Goal: Information Seeking & Learning: Learn about a topic

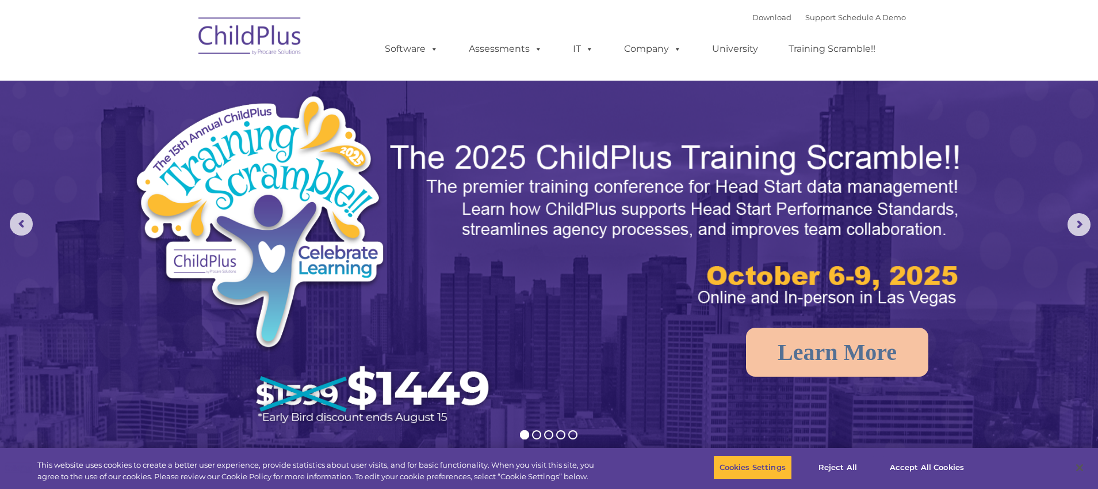
select select "MEDIUM"
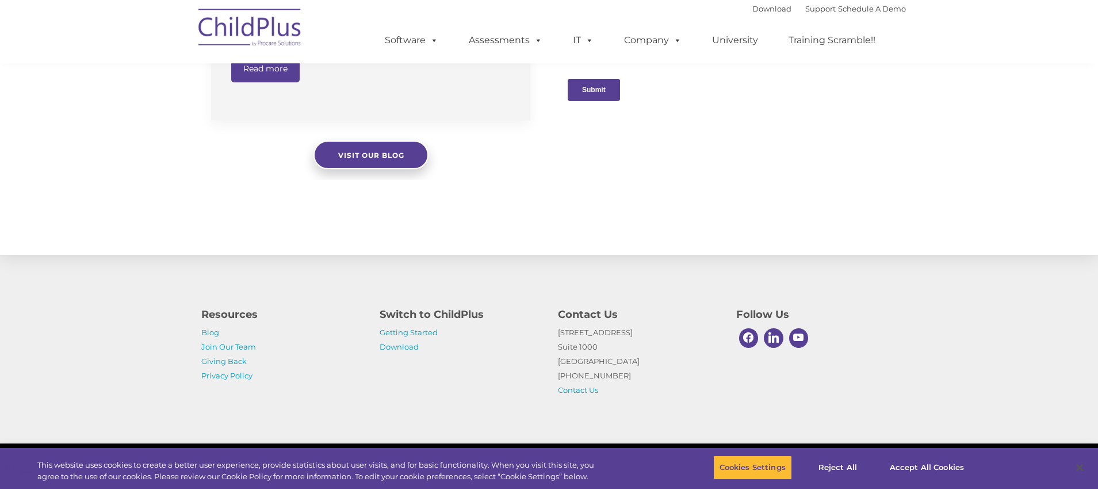
scroll to position [1192, 0]
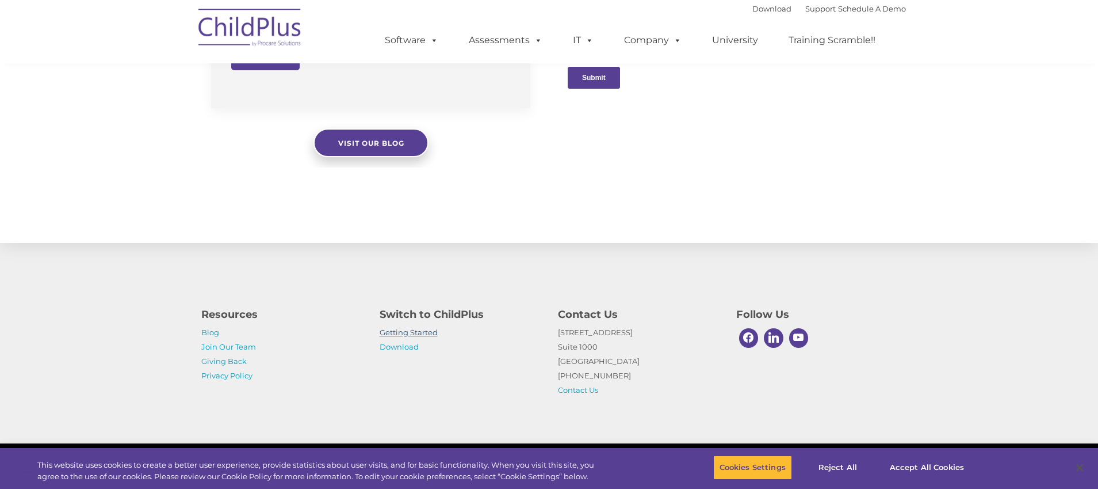
click at [397, 333] on link "Getting Started" at bounding box center [409, 331] width 58 height 9
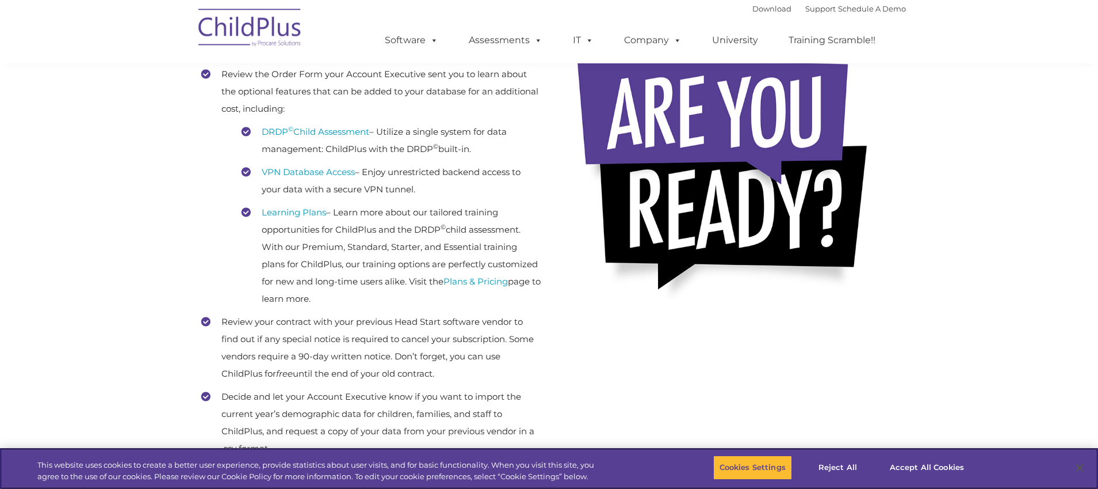
scroll to position [288, 0]
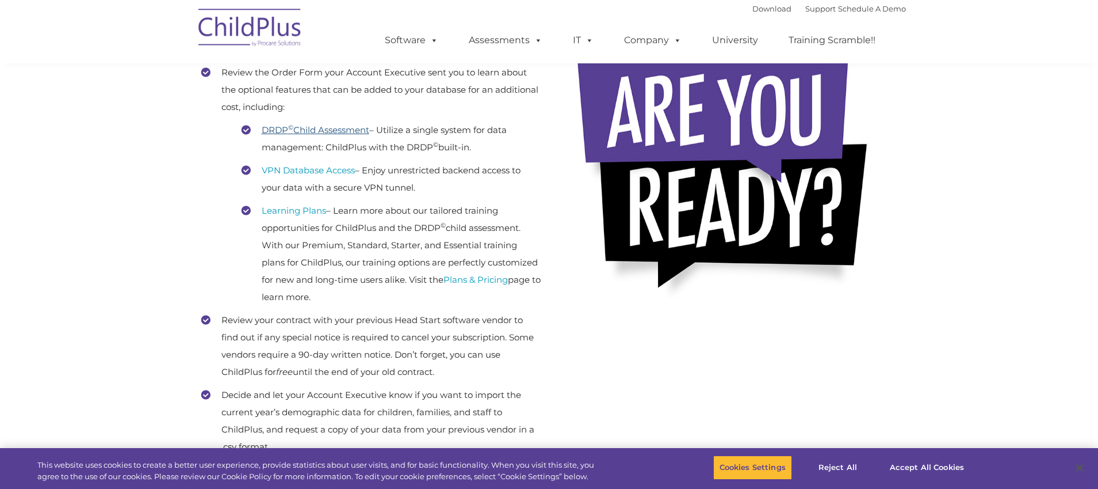
click at [349, 128] on link "DRDP © Child Assessment" at bounding box center [316, 129] width 108 height 11
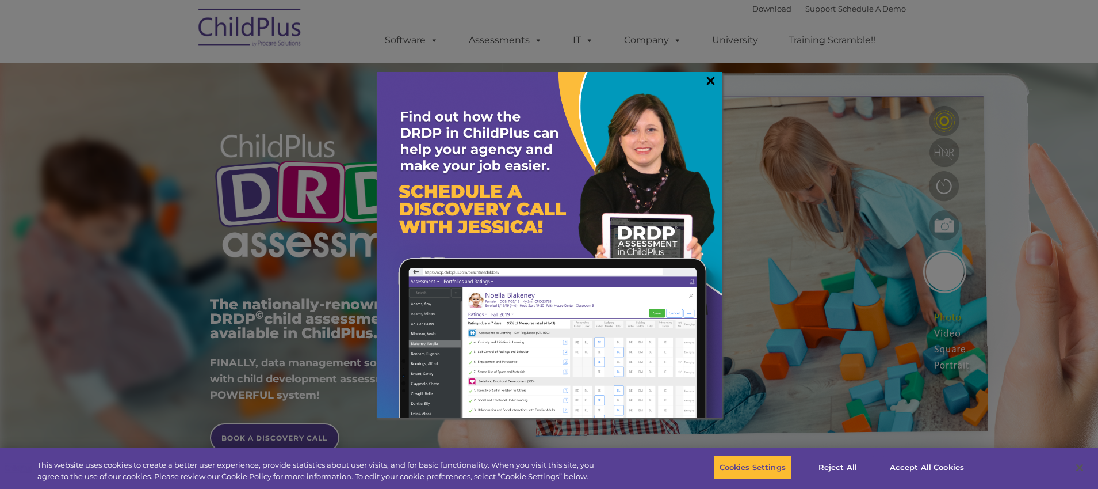
click at [707, 81] on link "×" at bounding box center [710, 81] width 13 height 12
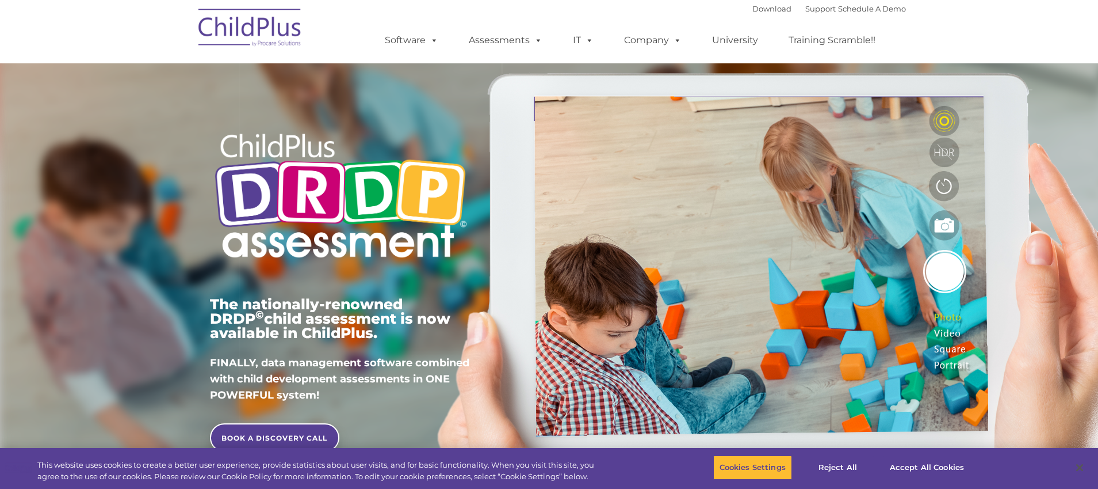
click at [182, 107] on div "The nationally-renowned DRDP © child assessment is now available in ChildPlus. …" at bounding box center [549, 265] width 1098 height 450
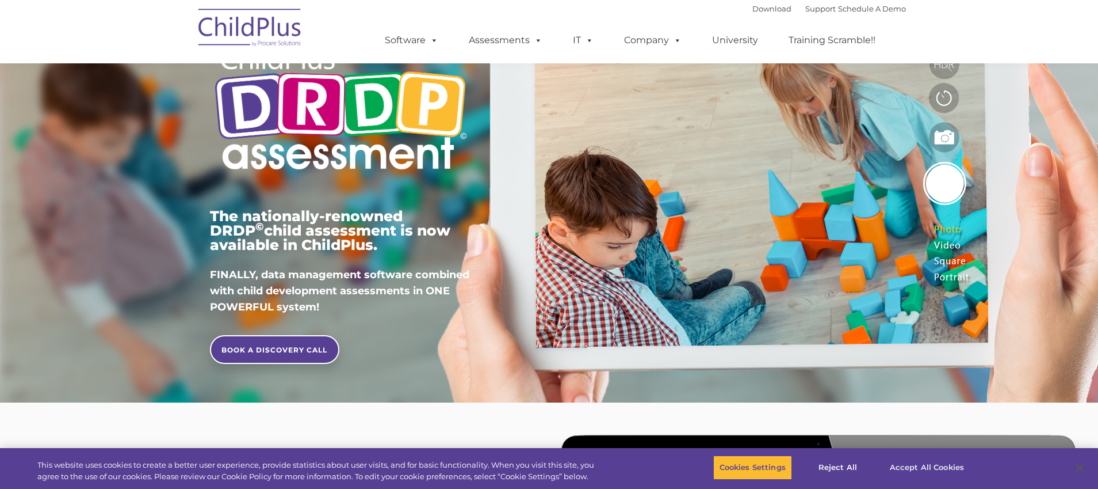
scroll to position [89, 0]
click at [938, 465] on button "Accept All Cookies" at bounding box center [927, 467] width 87 height 24
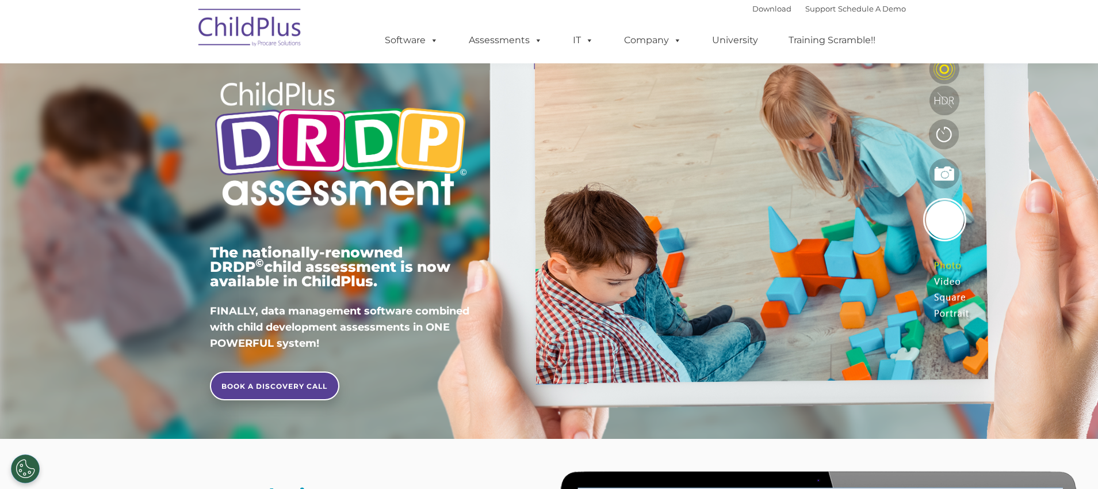
scroll to position [0, 0]
